Goal: Transaction & Acquisition: Obtain resource

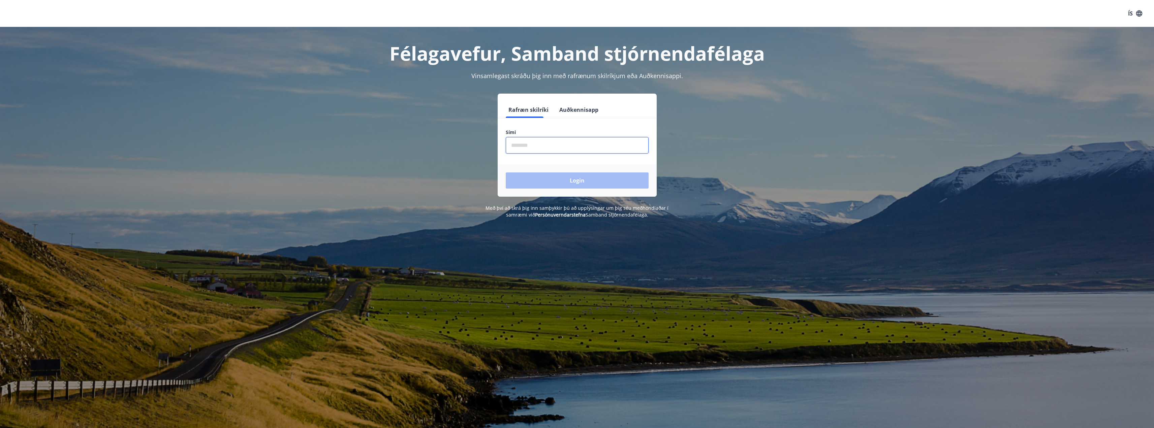
drag, startPoint x: 533, startPoint y: 147, endPoint x: 525, endPoint y: 149, distance: 7.9
click at [533, 147] on input "phone" at bounding box center [577, 145] width 143 height 17
type input "********"
click at [506, 173] on button "Login" at bounding box center [577, 181] width 143 height 16
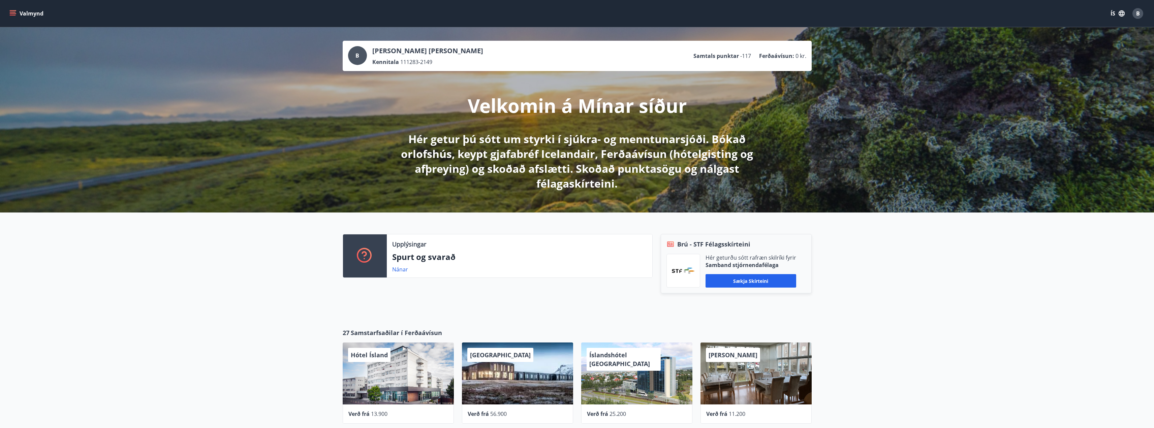
click at [18, 15] on button "Valmynd" at bounding box center [27, 13] width 38 height 12
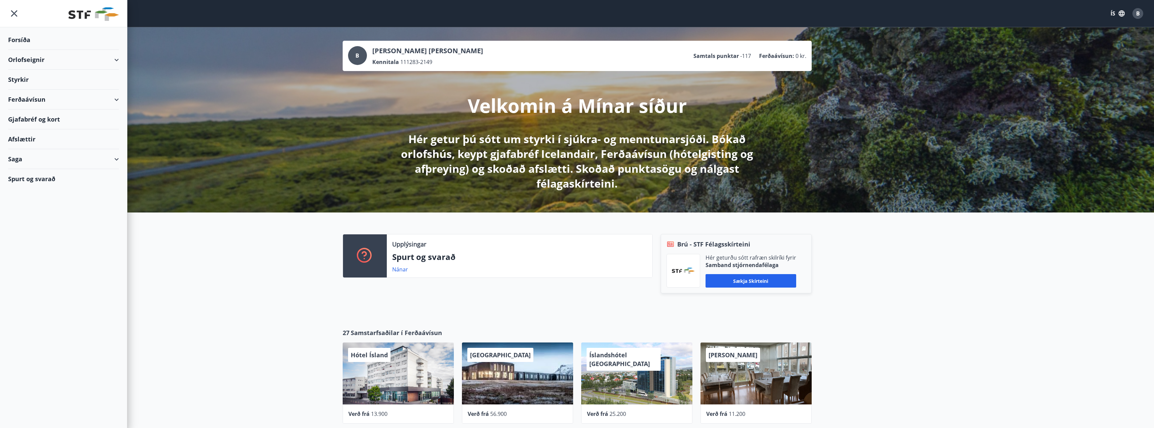
click at [57, 59] on div "Orlofseignir" at bounding box center [63, 60] width 111 height 20
click at [36, 54] on div "Orlofseignir" at bounding box center [63, 60] width 111 height 20
click at [31, 115] on div "Gjafabréf og kort" at bounding box center [63, 120] width 111 height 20
click at [41, 101] on div "Ferðaávísun" at bounding box center [63, 100] width 111 height 20
click at [36, 115] on div "Framboð" at bounding box center [63, 117] width 100 height 14
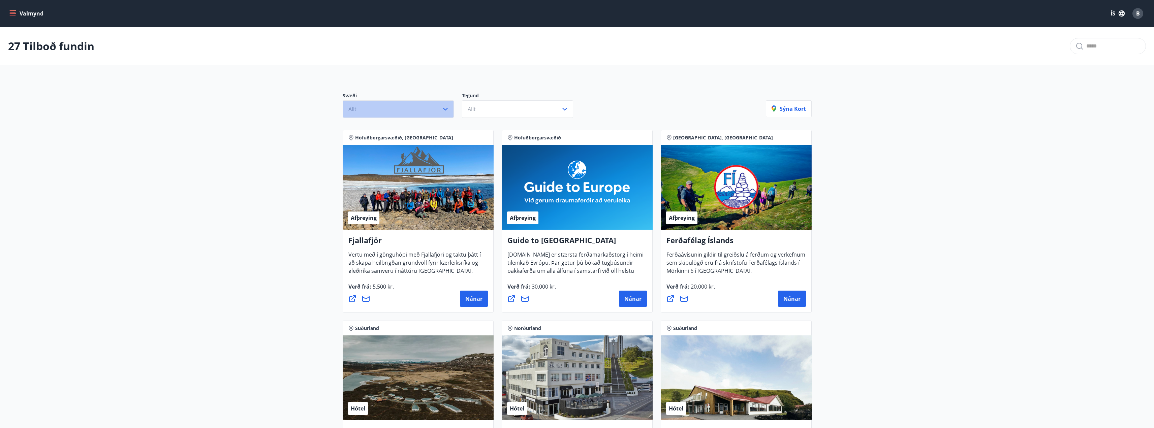
click at [391, 110] on button "Allt" at bounding box center [398, 109] width 111 height 18
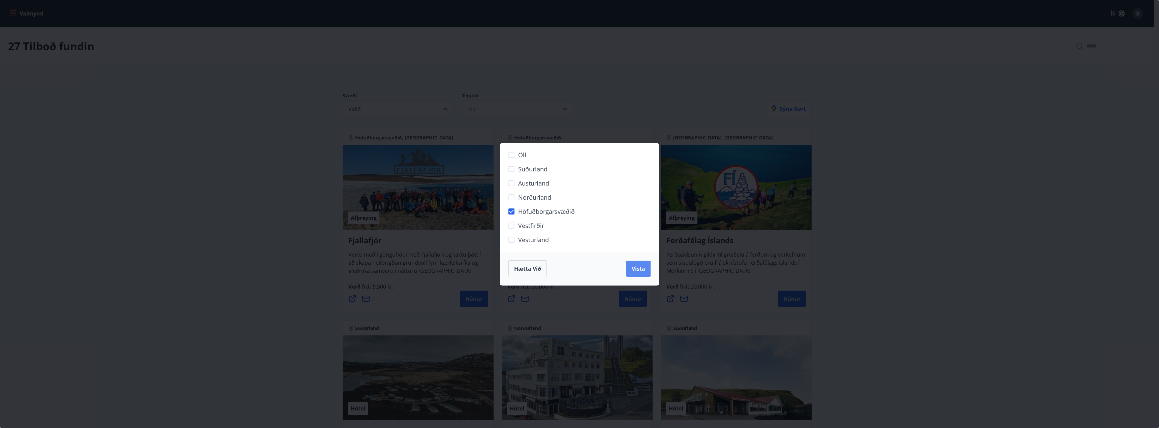
click at [634, 270] on span "Vista" at bounding box center [638, 268] width 13 height 7
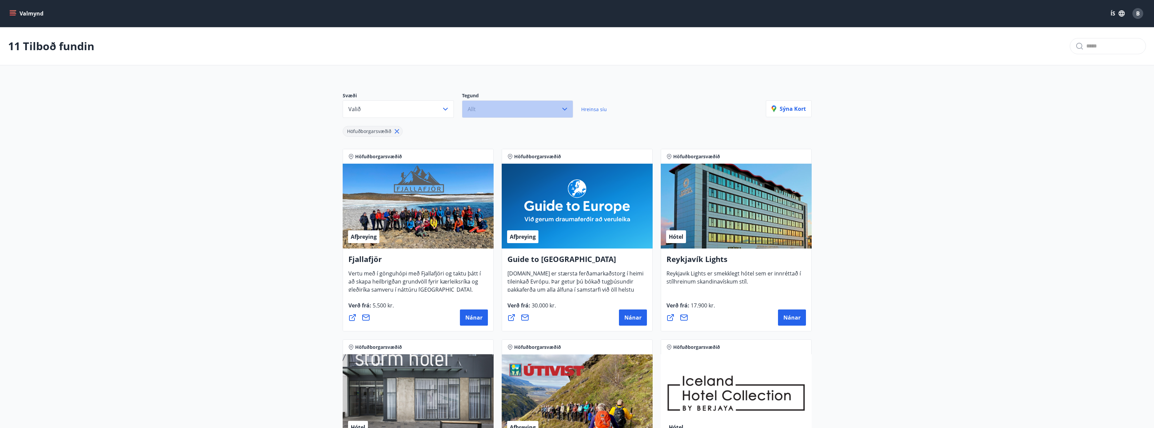
click at [503, 112] on button "Allt" at bounding box center [517, 109] width 111 height 18
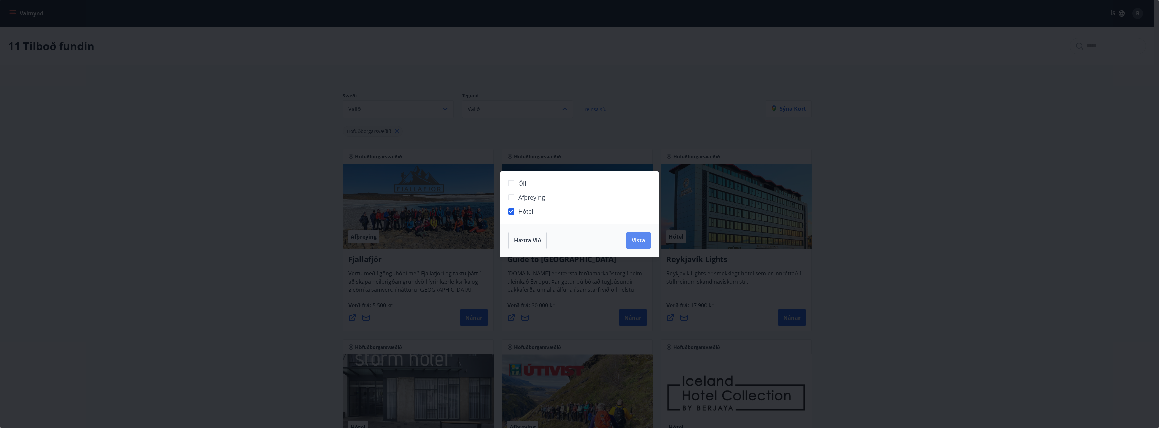
click at [632, 238] on button "Vista" at bounding box center [639, 241] width 24 height 16
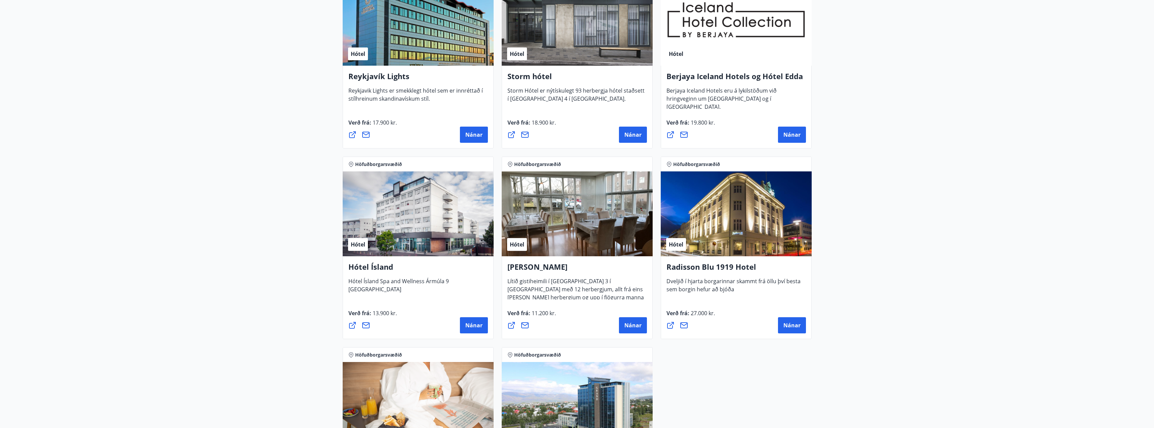
scroll to position [170, 0]
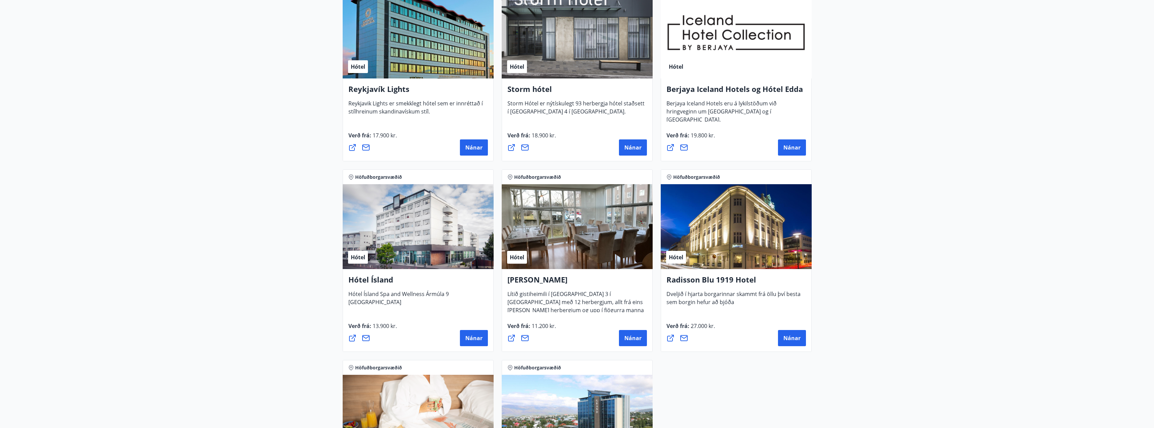
click at [320, 214] on main "8 Tilboð fundin Svæði Valið Tegund Valið Hreinsa síu Höfuðborgarsvæðið Hótel [P…" at bounding box center [577, 202] width 1154 height 690
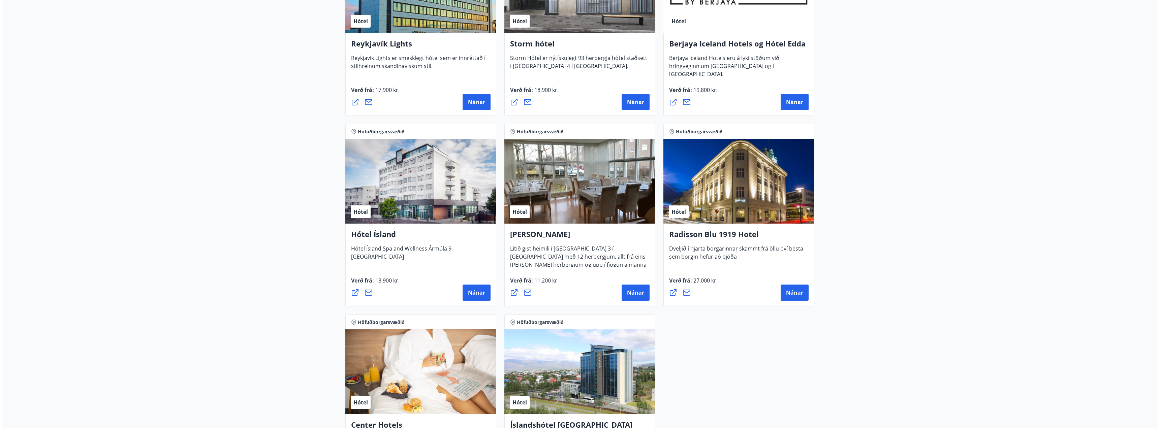
scroll to position [204, 0]
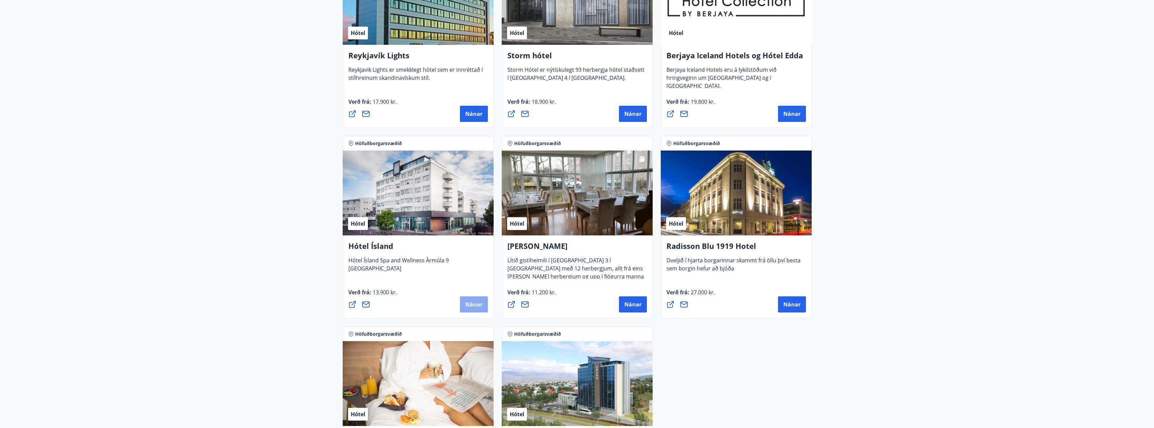
click at [468, 303] on span "Nánar" at bounding box center [473, 304] width 17 height 7
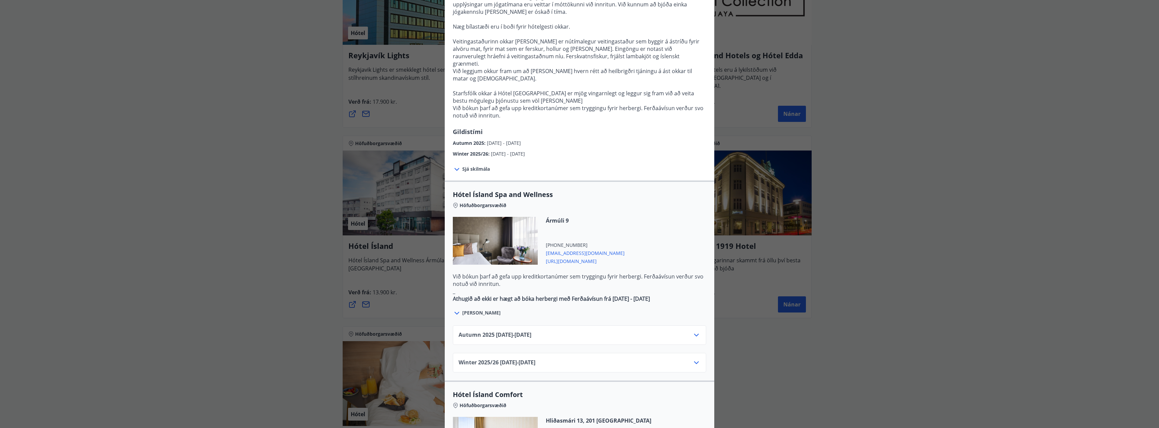
scroll to position [202, 0]
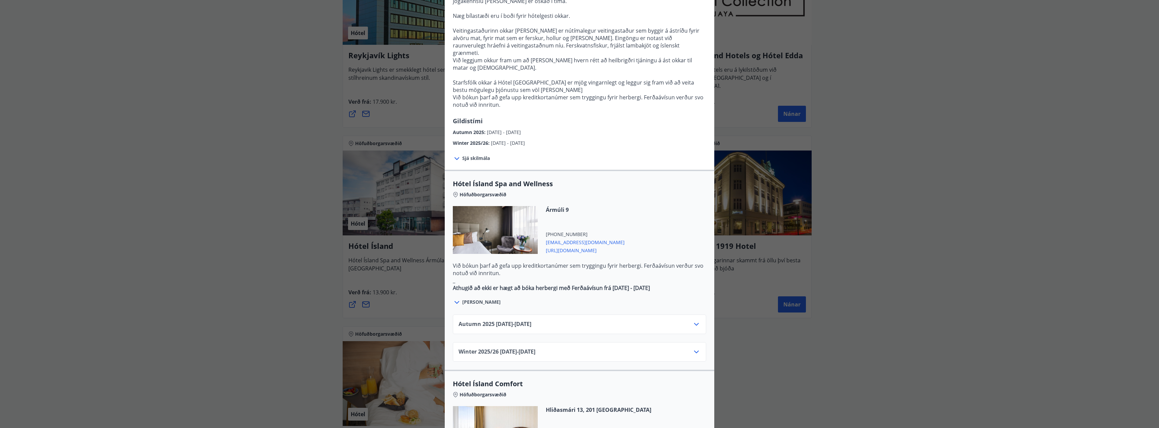
click at [583, 315] on div "Autumn [PHONE_NUMBER][DATE] - [DATE]" at bounding box center [579, 325] width 253 height 20
click at [583, 321] on div "Autumn [PHONE_NUMBER][DATE] - [DATE]" at bounding box center [580, 327] width 242 height 13
click at [694, 323] on icon at bounding box center [696, 324] width 5 height 3
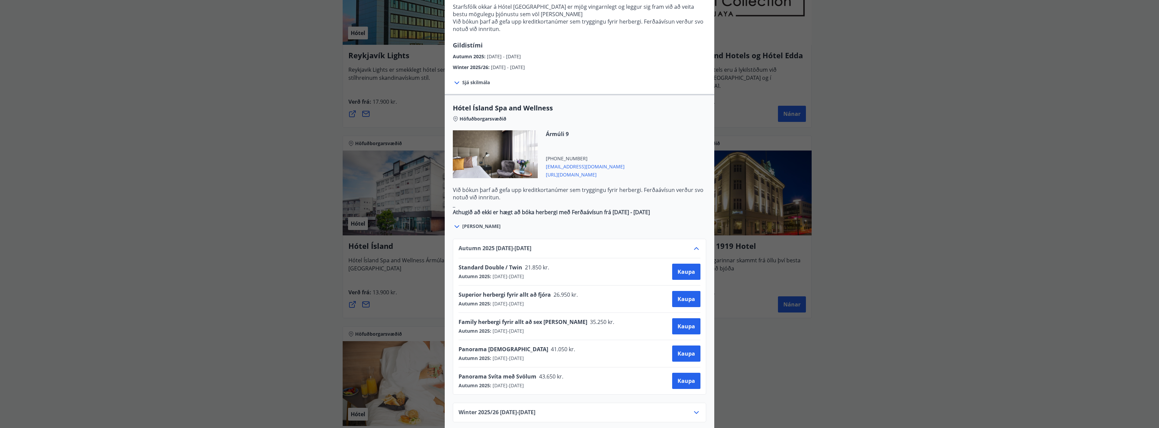
scroll to position [303, 0]
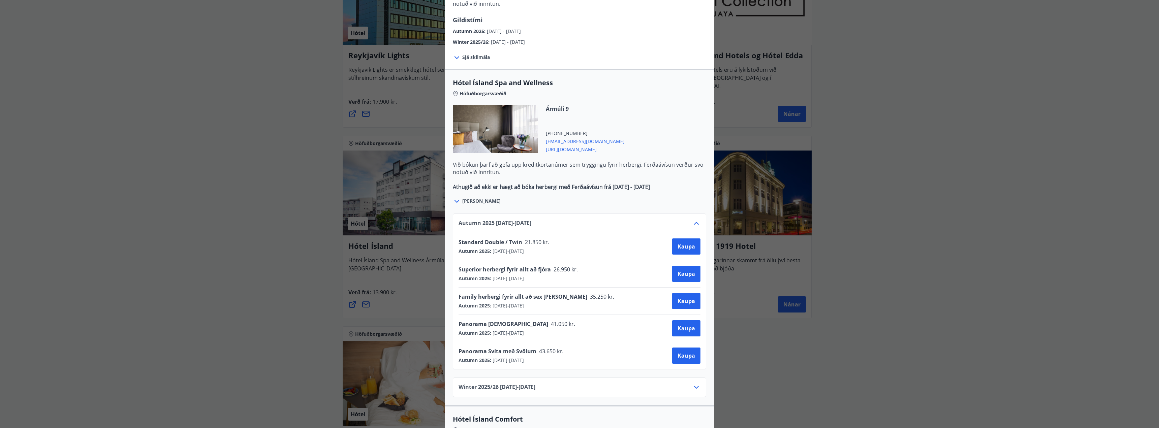
click at [696, 219] on icon at bounding box center [697, 223] width 8 height 8
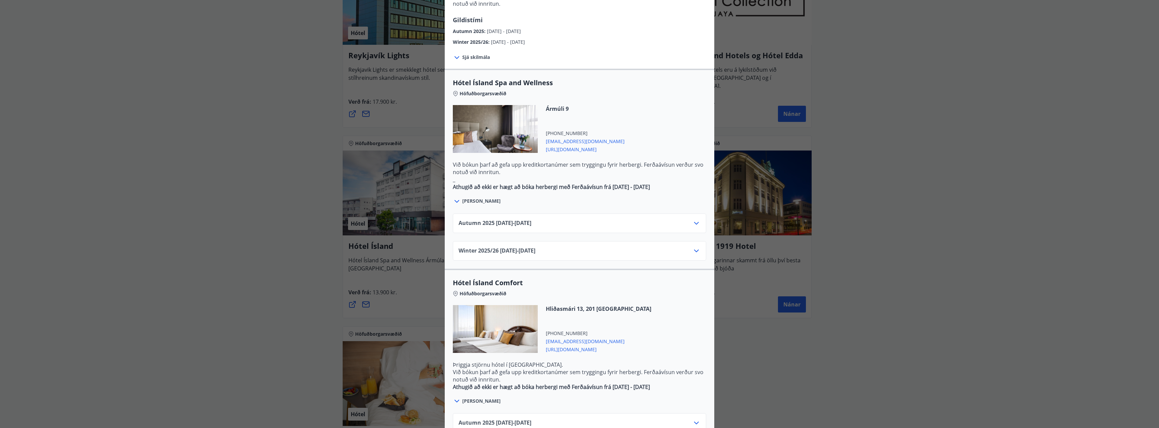
click at [694, 247] on icon at bounding box center [697, 251] width 8 height 8
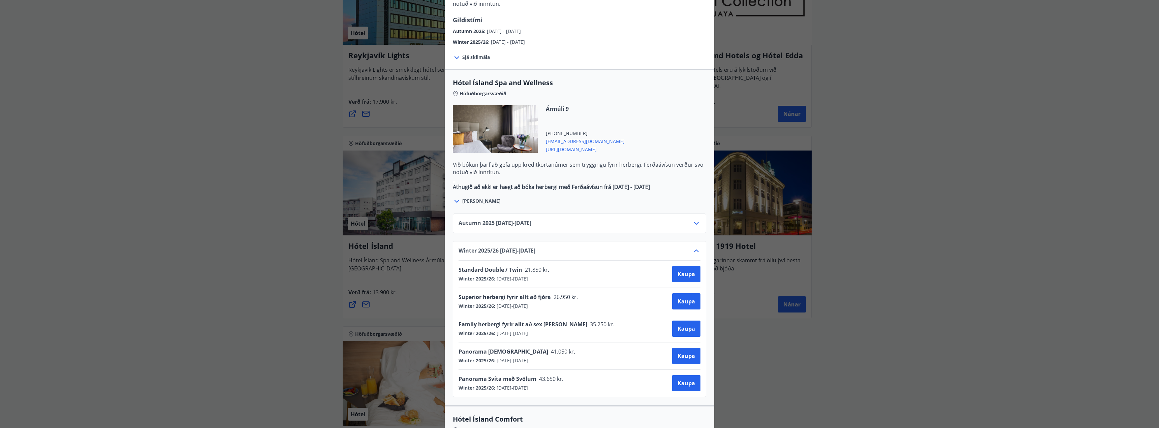
click at [694, 250] on icon at bounding box center [696, 251] width 5 height 3
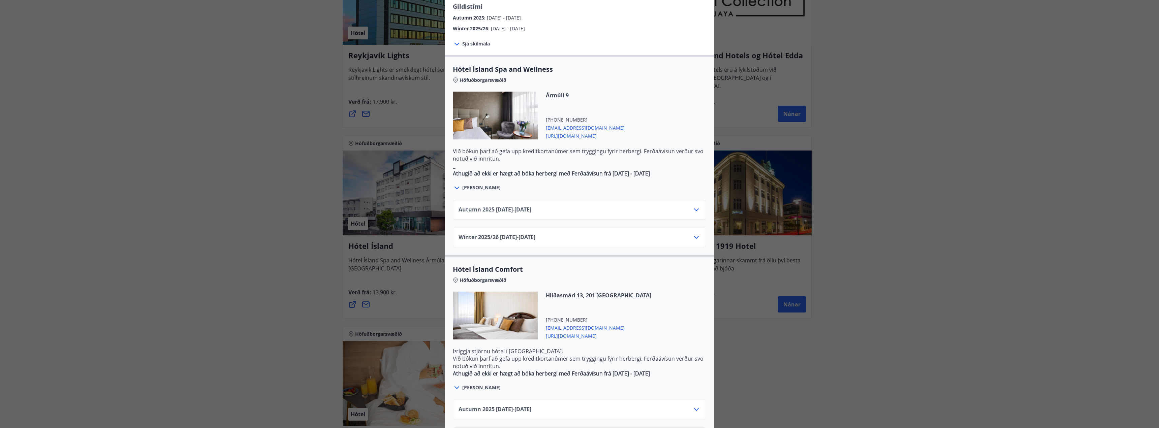
scroll to position [327, 0]
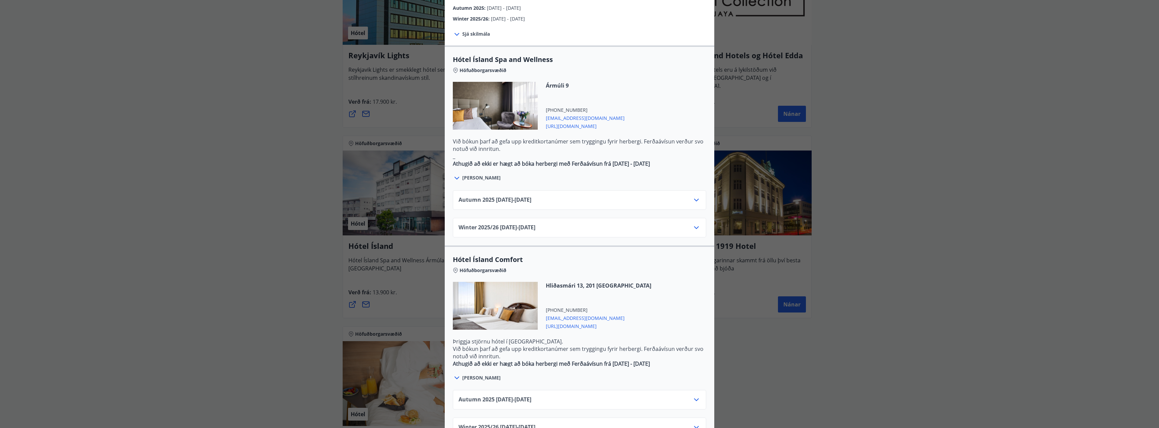
click at [694, 396] on icon at bounding box center [697, 400] width 8 height 8
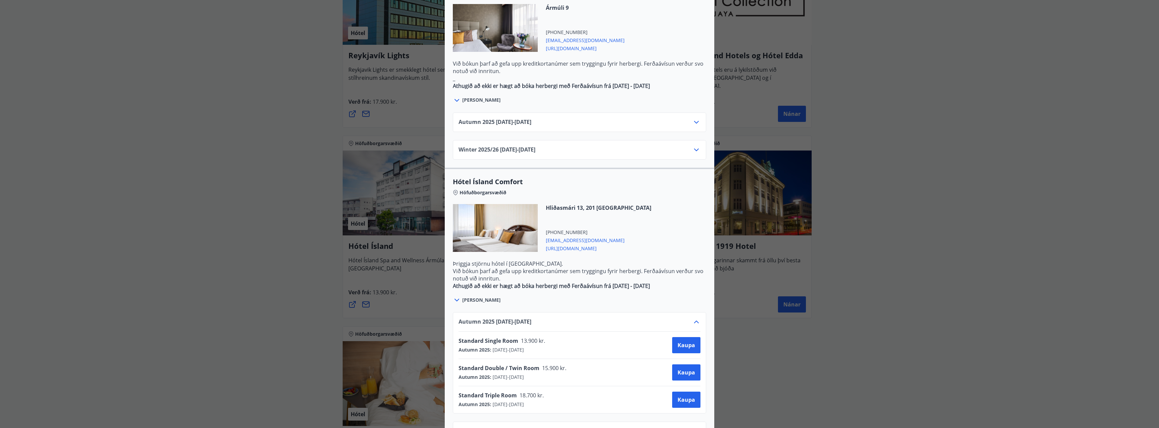
scroll to position [408, 0]
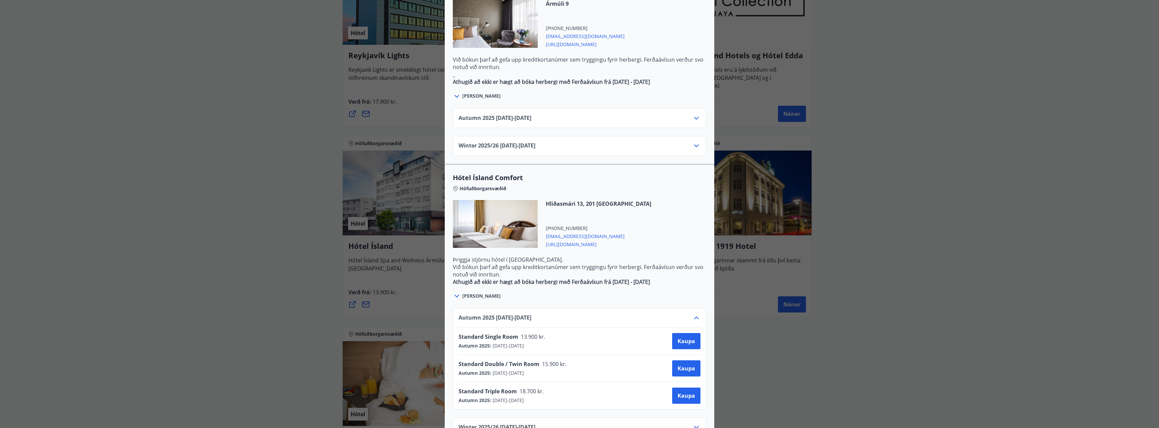
click at [282, 309] on div "Hótel Ísland Sendu skilaboð til að panta herbergi [EMAIL_ADDRESS][DOMAIN_NAME] …" at bounding box center [579, 214] width 1159 height 428
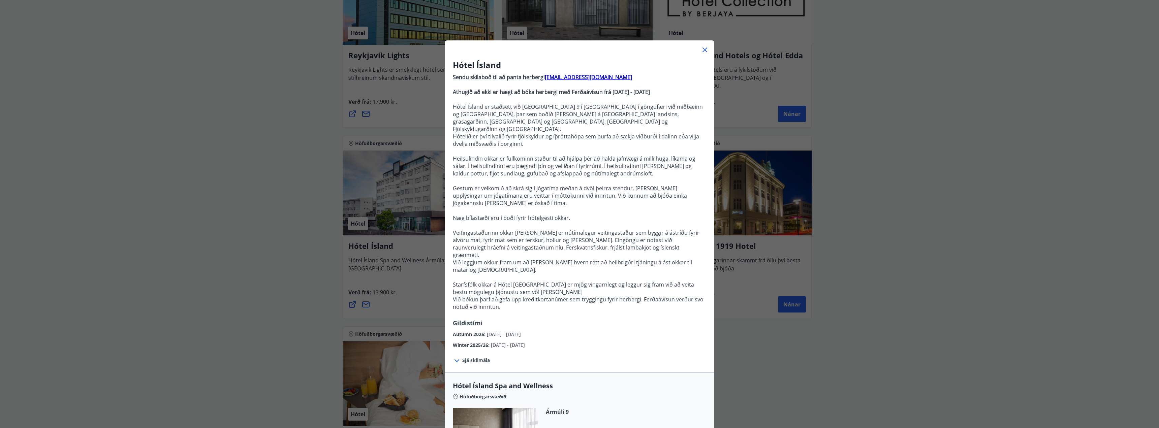
click at [327, 294] on div "Hótel Ísland Sendu skilaboð til að panta herbergi [EMAIL_ADDRESS][DOMAIN_NAME] …" at bounding box center [579, 214] width 1159 height 428
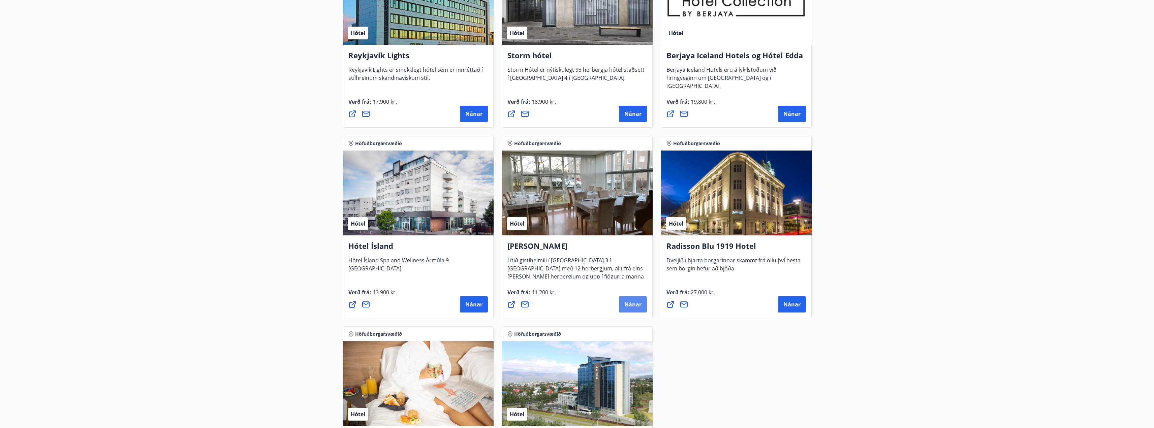
click at [632, 305] on span "Nánar" at bounding box center [632, 304] width 17 height 7
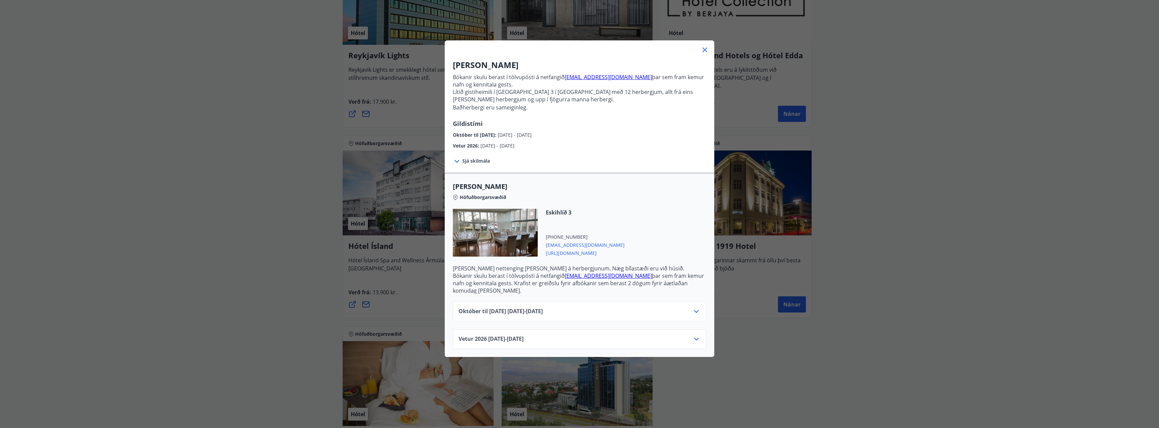
click at [610, 308] on div "Október til [DATE][PHONE_NUMBER][DATE] - [DATE]" at bounding box center [580, 314] width 242 height 13
click at [696, 308] on icon at bounding box center [697, 312] width 8 height 8
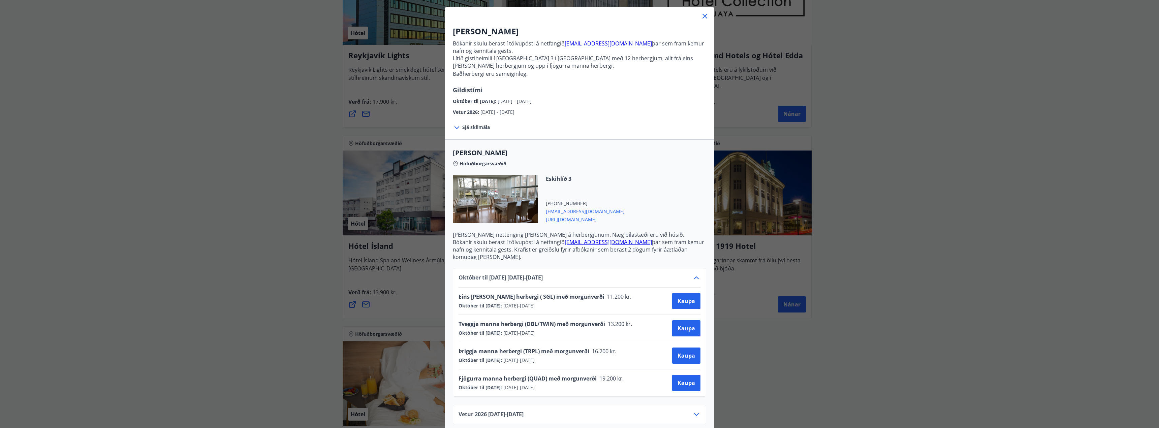
scroll to position [36, 0]
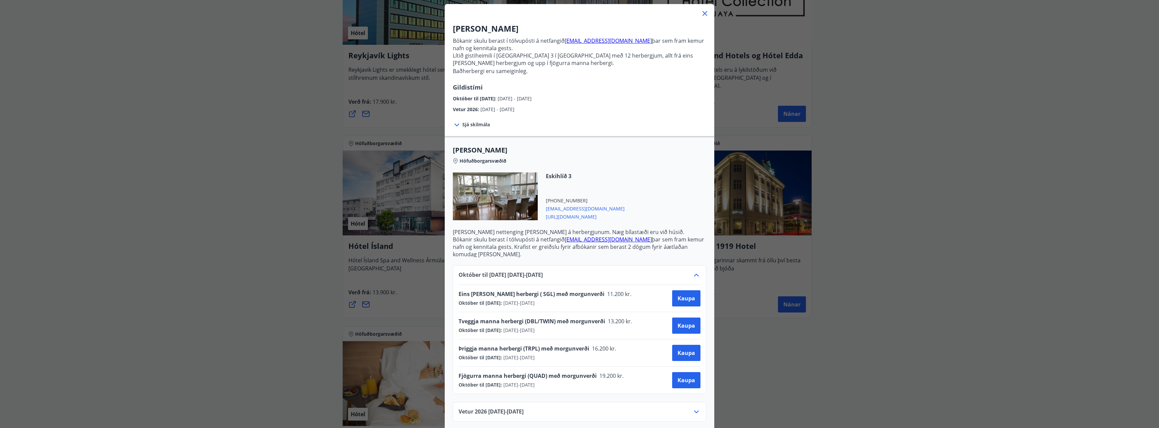
click at [246, 138] on div "Alba gistiheimili Bókanir skulu berast í tölvupósti á netfangið [EMAIL_ADDRESS]…" at bounding box center [579, 178] width 1159 height 428
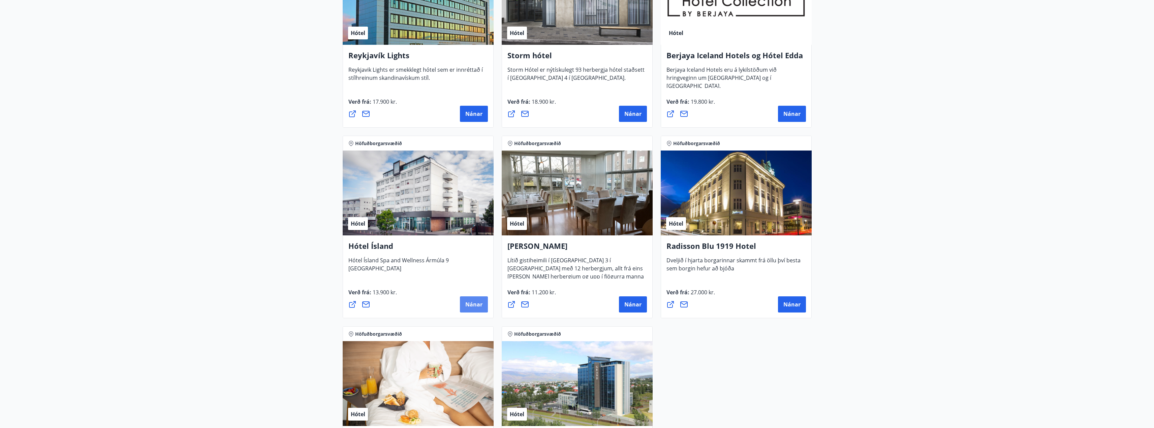
click at [477, 302] on span "Nánar" at bounding box center [473, 304] width 17 height 7
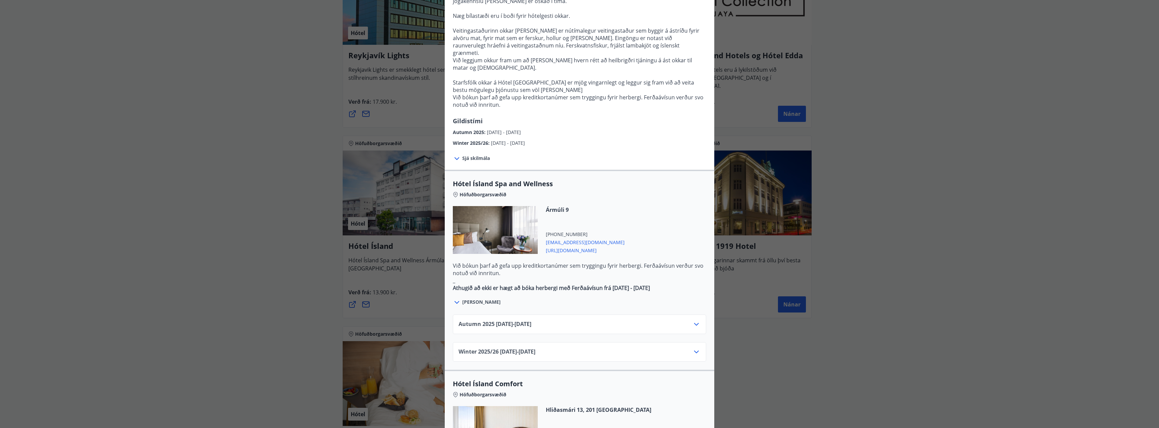
scroll to position [327, 0]
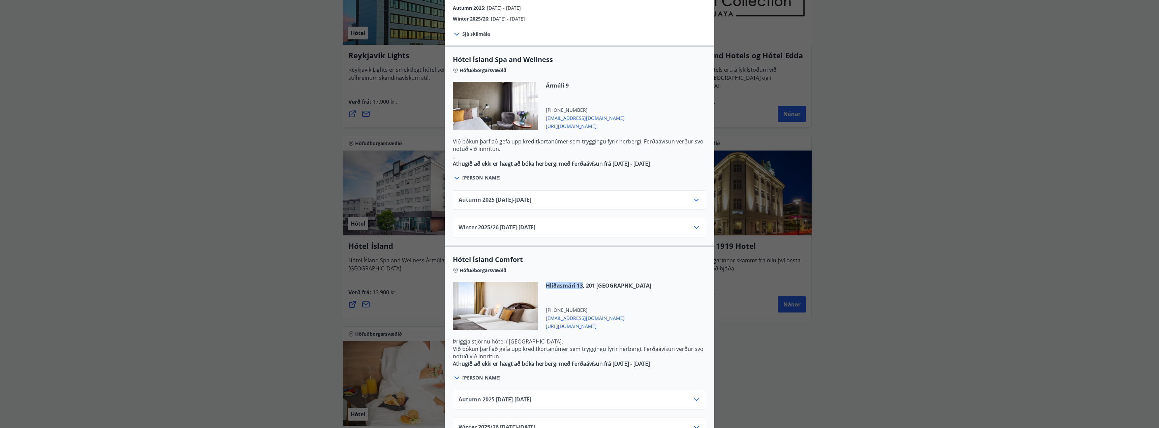
drag, startPoint x: 545, startPoint y: 265, endPoint x: 580, endPoint y: 264, distance: 35.4
click at [580, 282] on span "Hliðasmári 13, 201 [GEOGRAPHIC_DATA]" at bounding box center [598, 285] width 105 height 7
copy span "Hliðasmári 13"
click at [191, 129] on div "Hótel Ísland Sendu skilaboð til að panta herbergi [EMAIL_ADDRESS][DOMAIN_NAME] …" at bounding box center [579, 214] width 1159 height 428
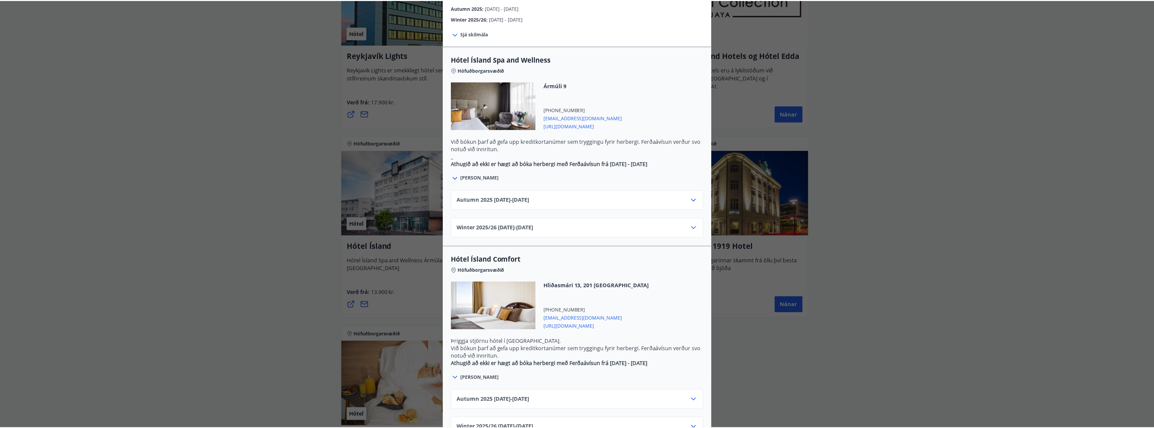
scroll to position [0, 0]
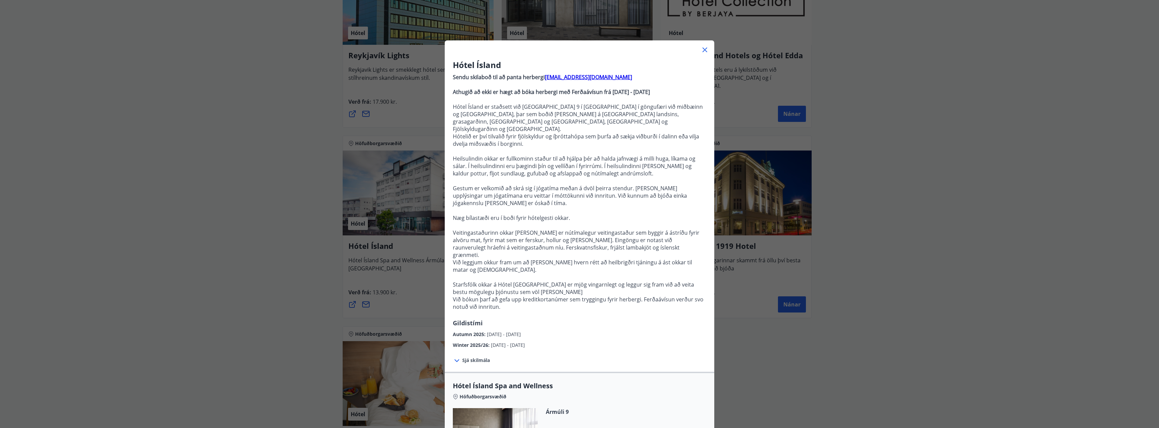
click at [203, 140] on div "Hótel Ísland Sendu skilaboð til að panta herbergi [EMAIL_ADDRESS][DOMAIN_NAME] …" at bounding box center [579, 214] width 1159 height 428
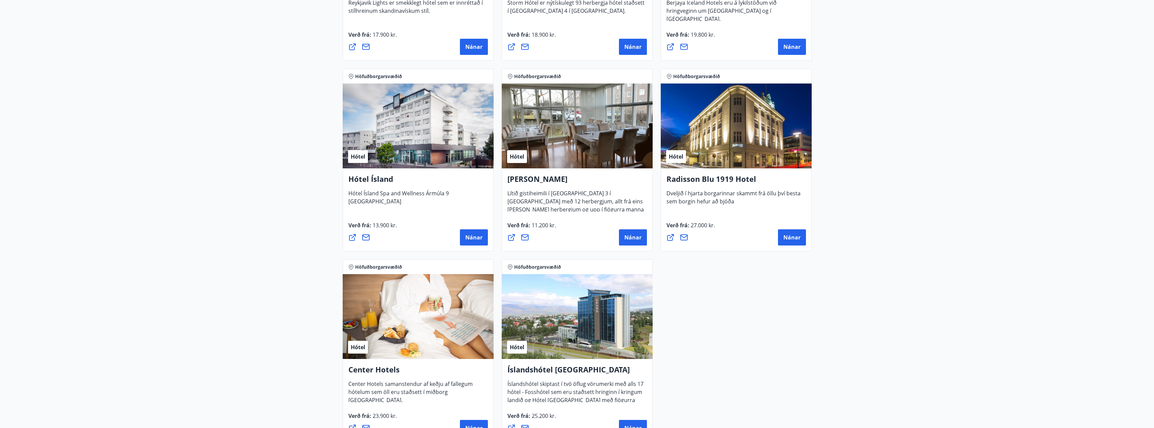
scroll to position [271, 0]
